Goal: Check status

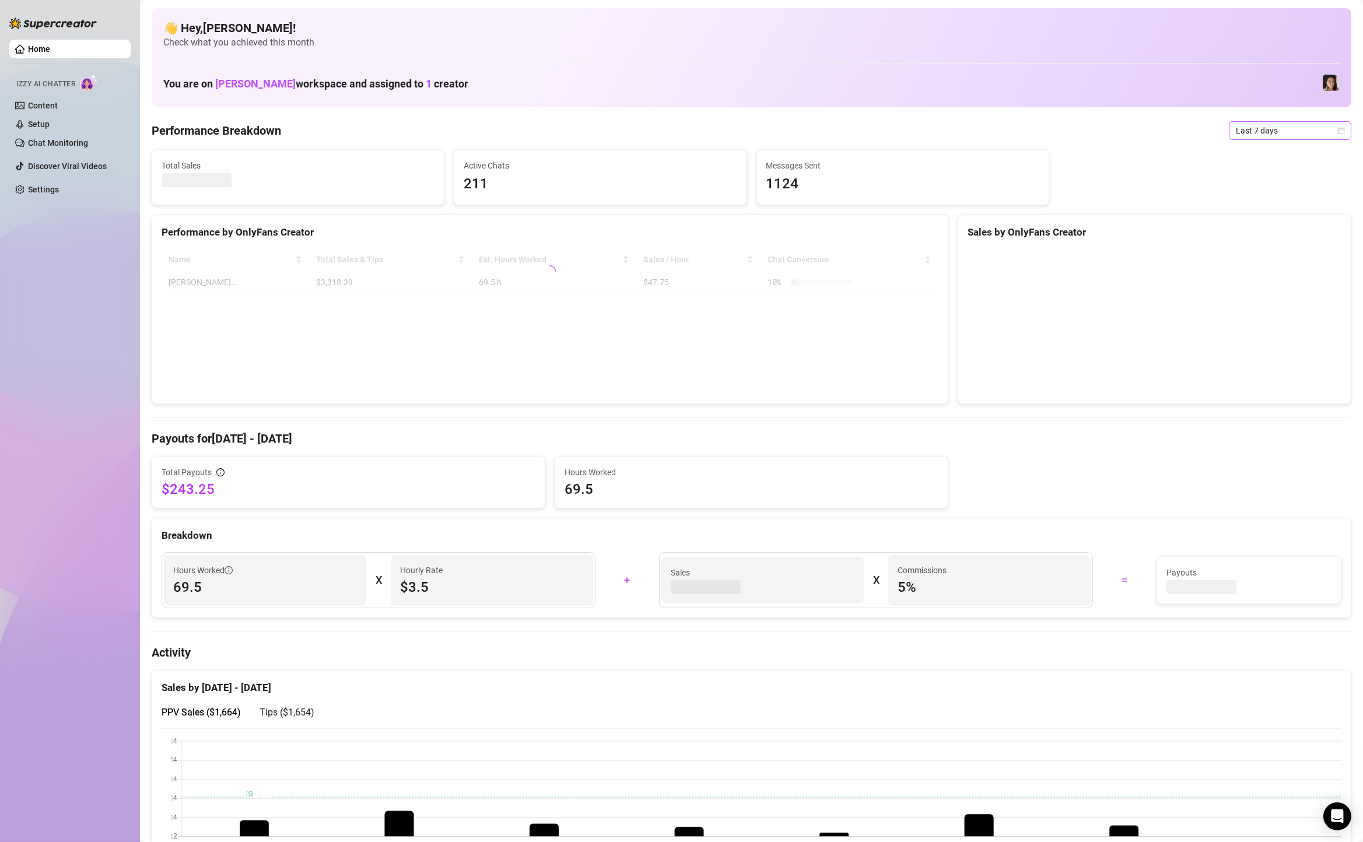
click at [1265, 131] on span "Last 7 days" at bounding box center [1290, 130] width 108 height 17
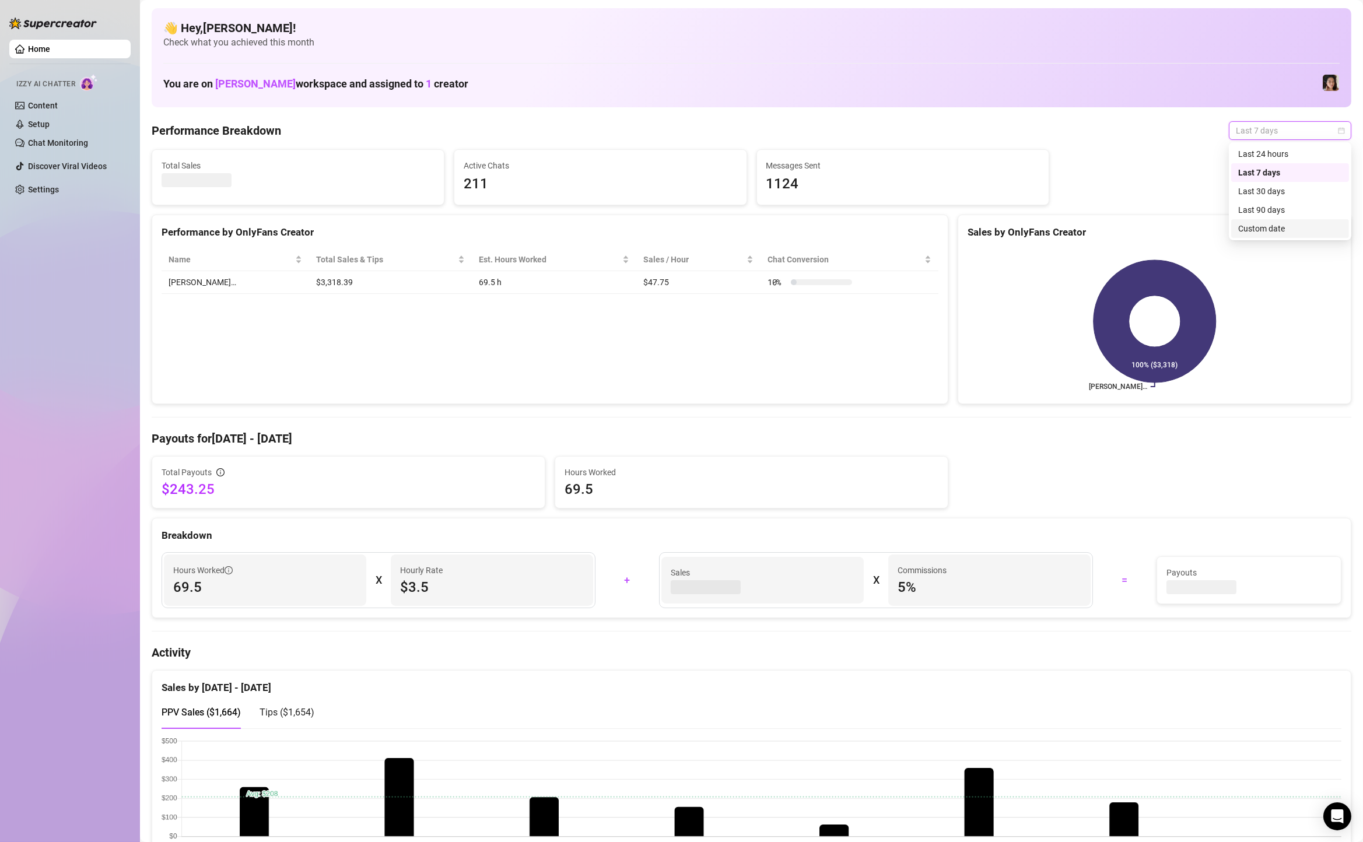
click at [1247, 223] on div "Custom date" at bounding box center [1290, 228] width 104 height 13
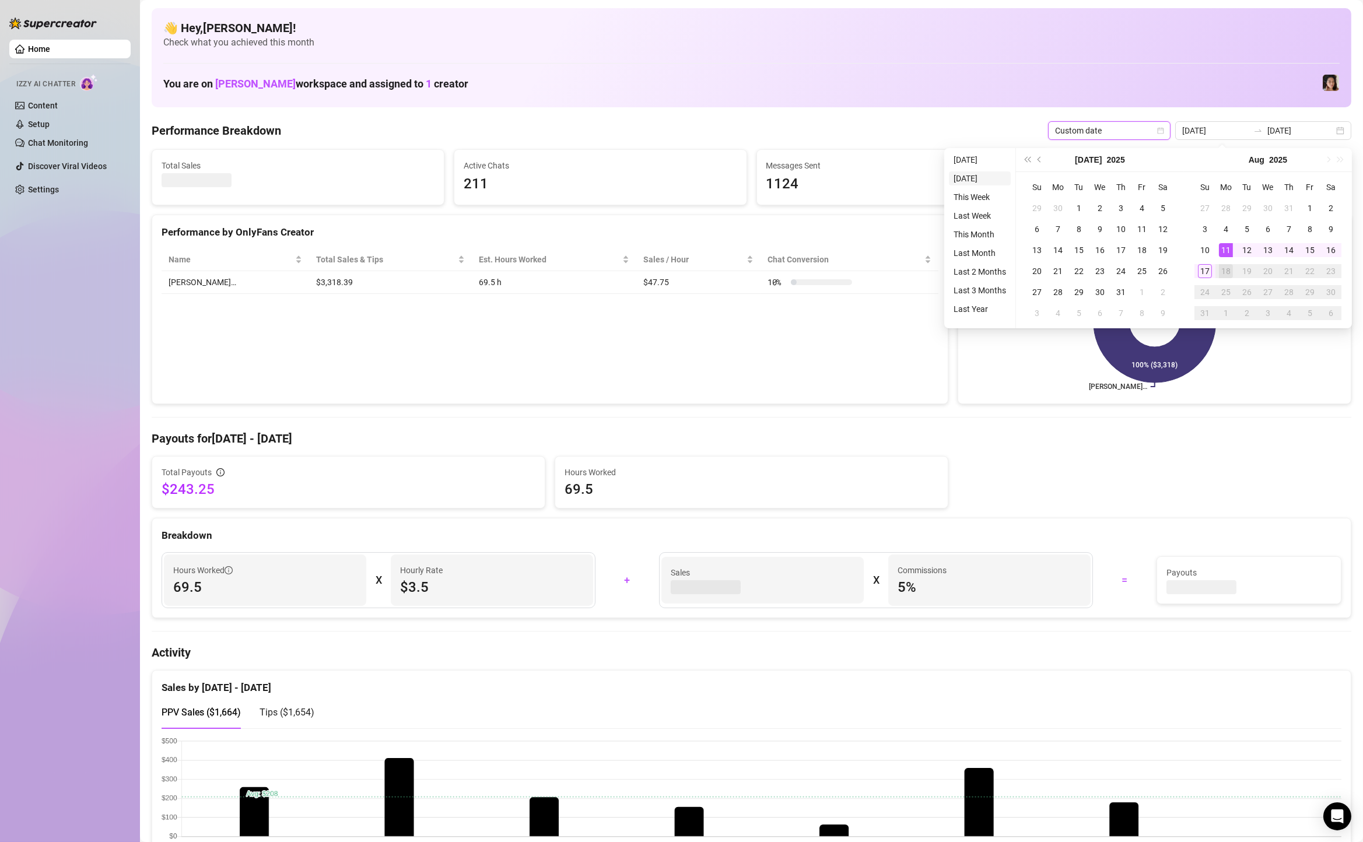
type input "[DATE]"
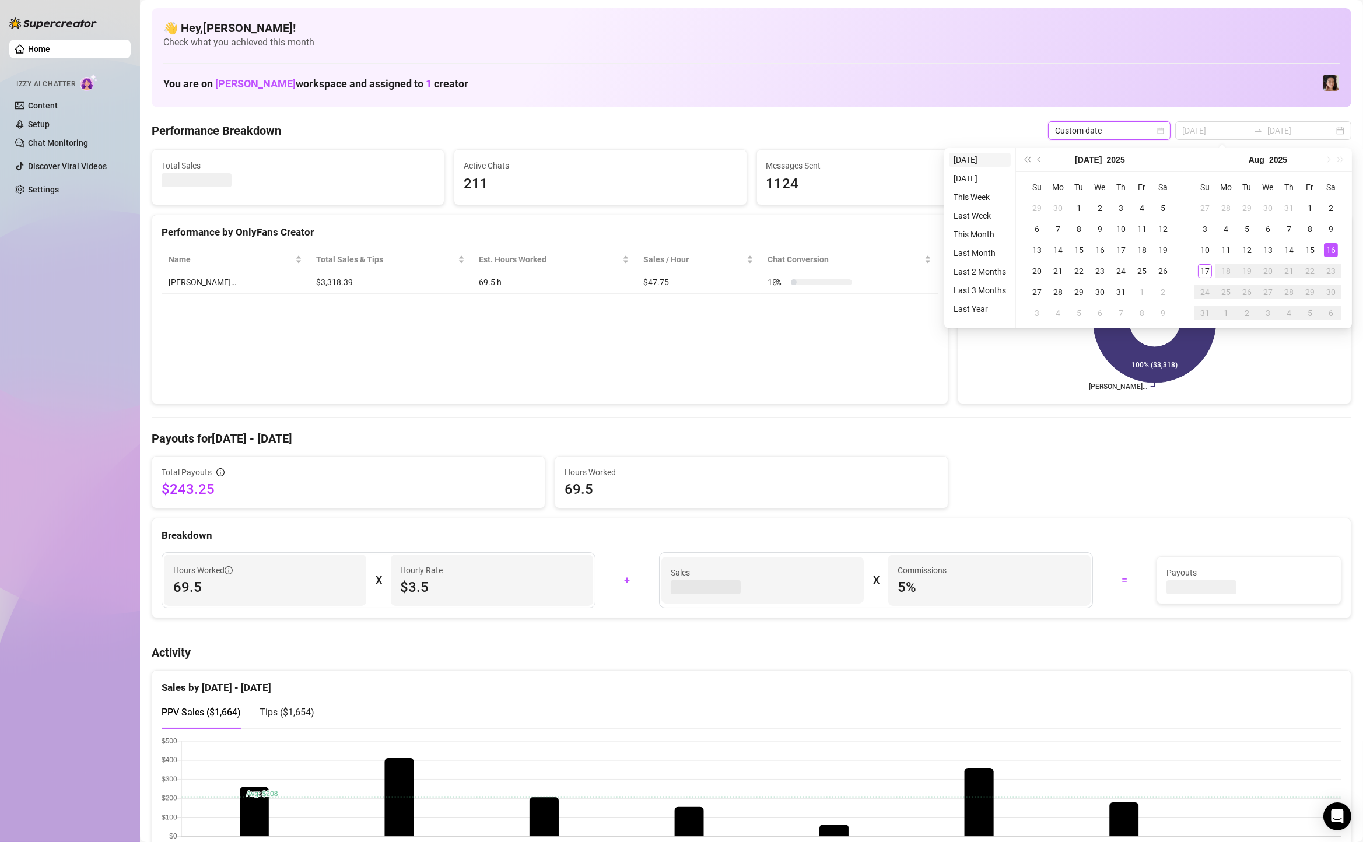
type input "[DATE]"
click at [983, 157] on li "[DATE]" at bounding box center [980, 160] width 62 height 14
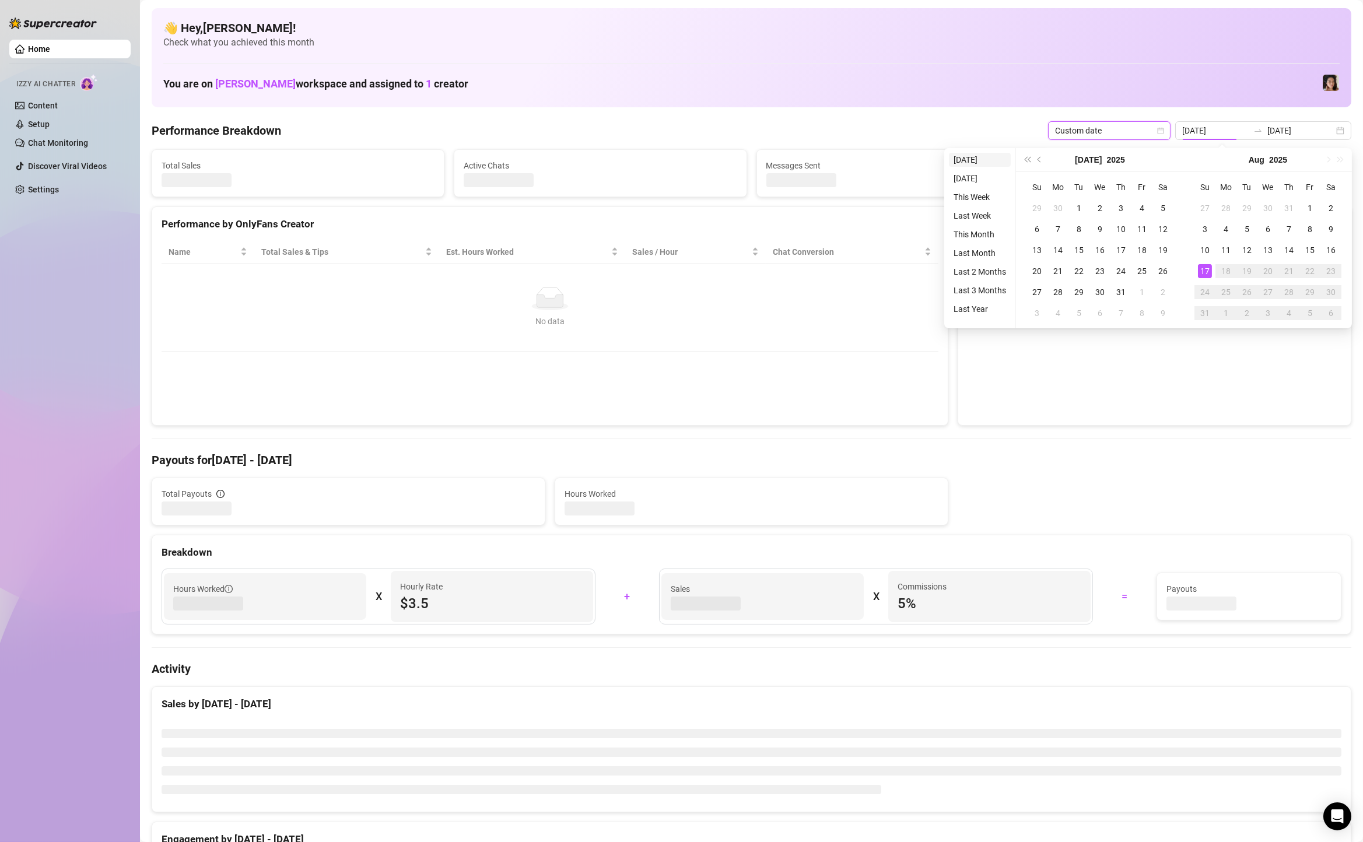
type input "[DATE]"
